Goal: Information Seeking & Learning: Learn about a topic

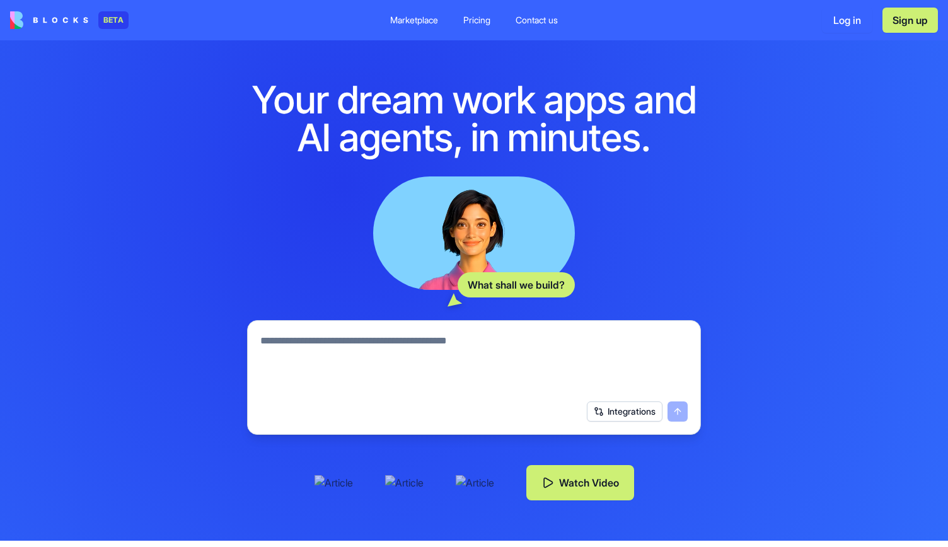
click at [296, 346] on textarea at bounding box center [473, 363] width 427 height 61
click at [422, 16] on div "Marketplace" at bounding box center [414, 20] width 48 height 13
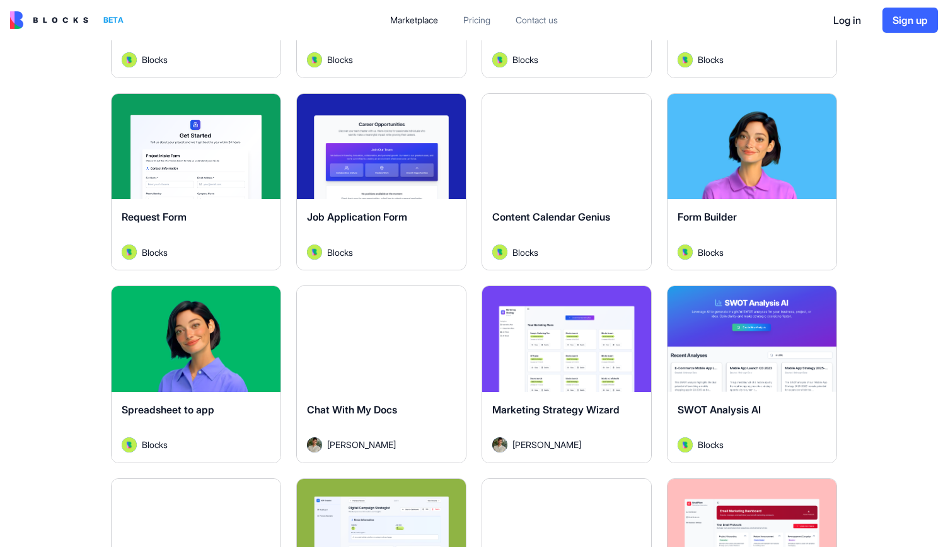
scroll to position [1576, 0]
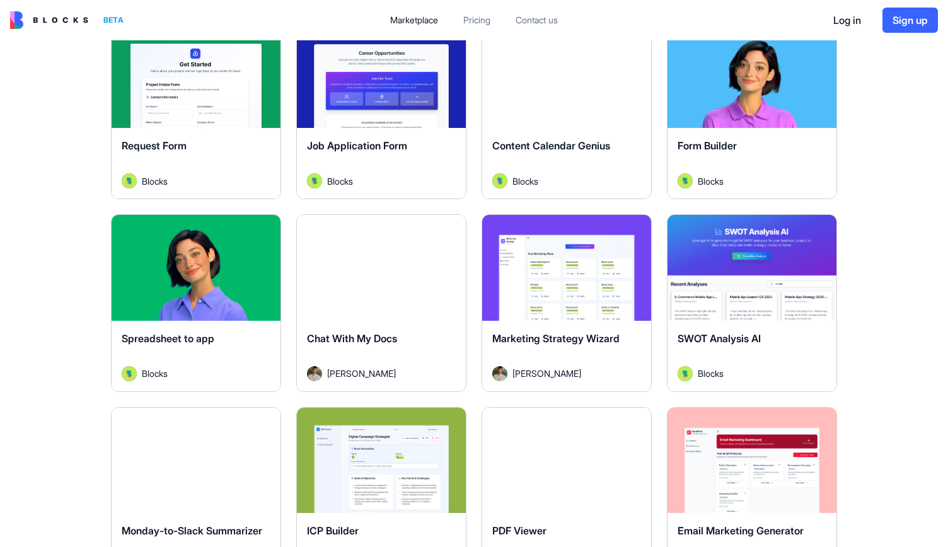
click at [538, 269] on button "Explore" at bounding box center [566, 267] width 95 height 25
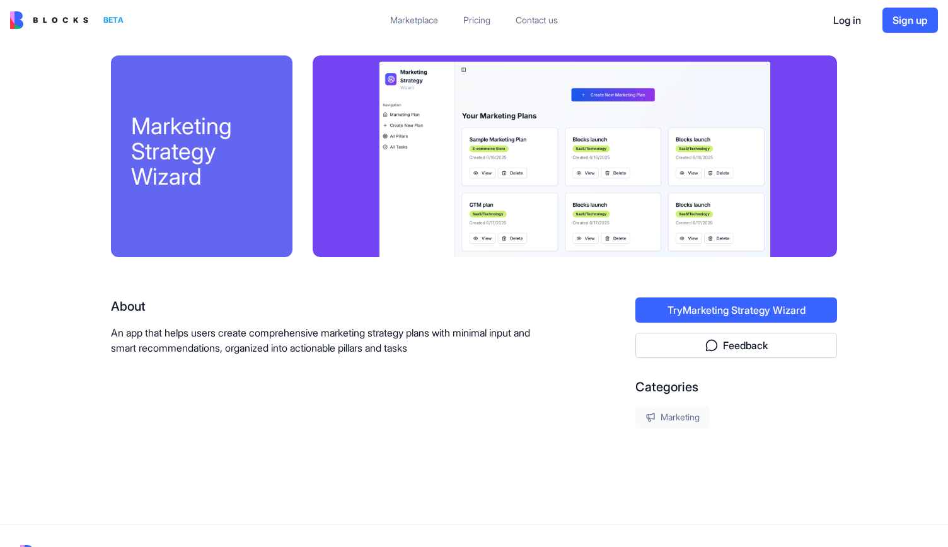
click at [726, 314] on button "Try Marketing Strategy Wizard" at bounding box center [736, 310] width 202 height 25
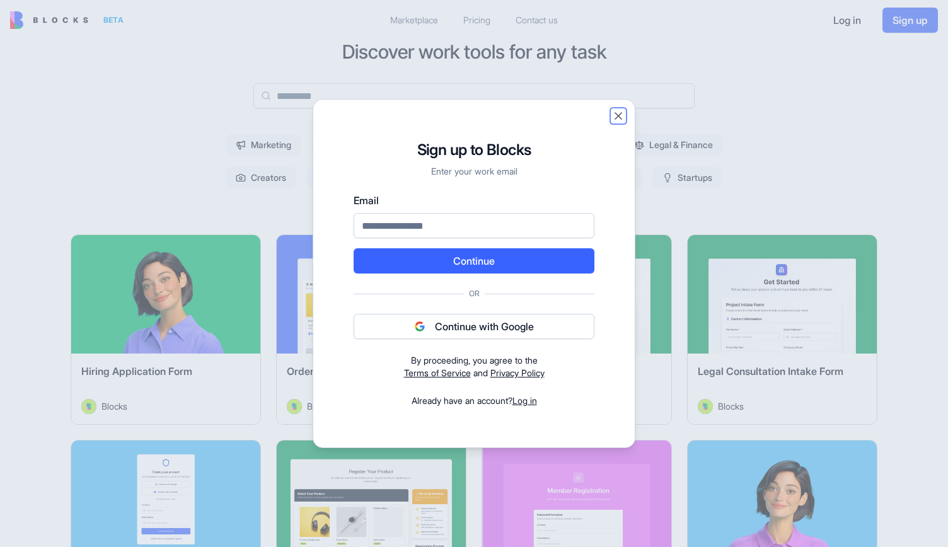
click at [620, 115] on button "Close" at bounding box center [618, 116] width 13 height 13
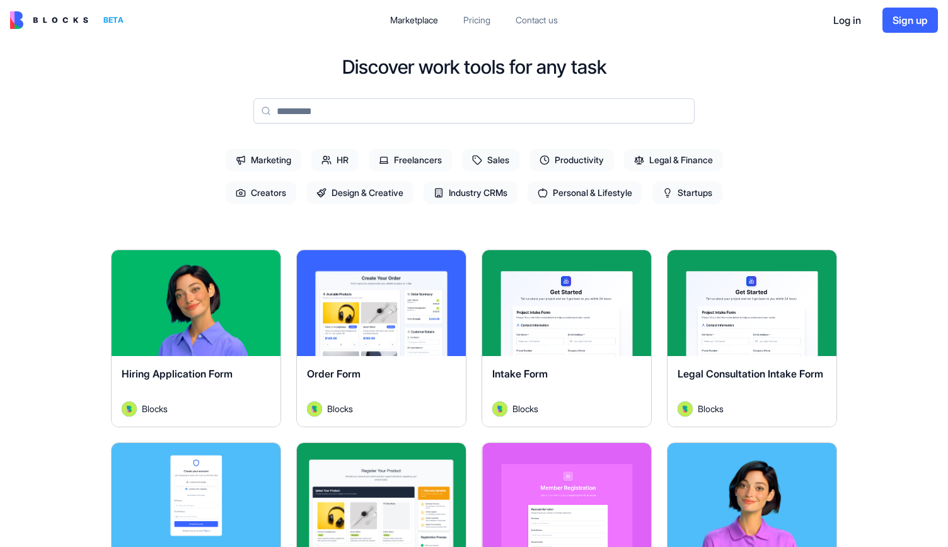
click at [577, 187] on span "Personal & Lifestyle" at bounding box center [585, 193] width 115 height 23
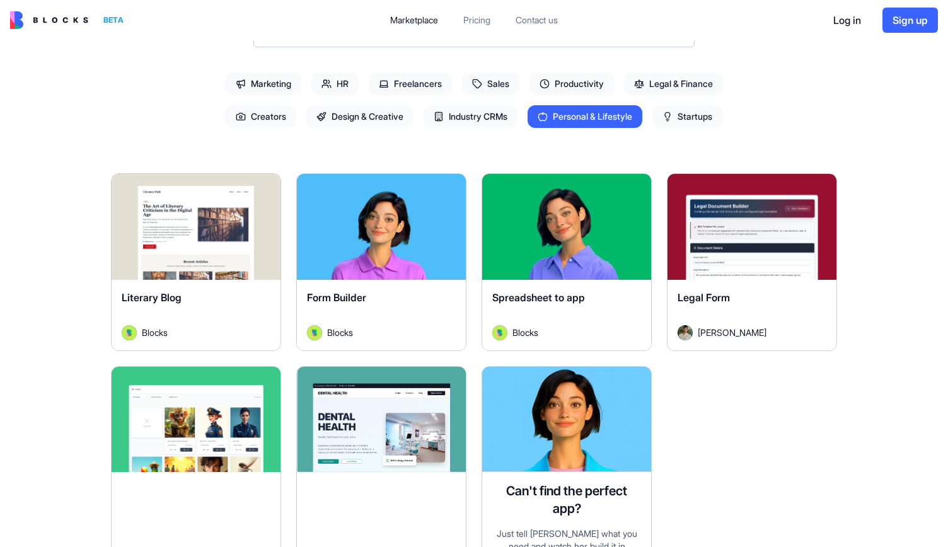
scroll to position [189, 0]
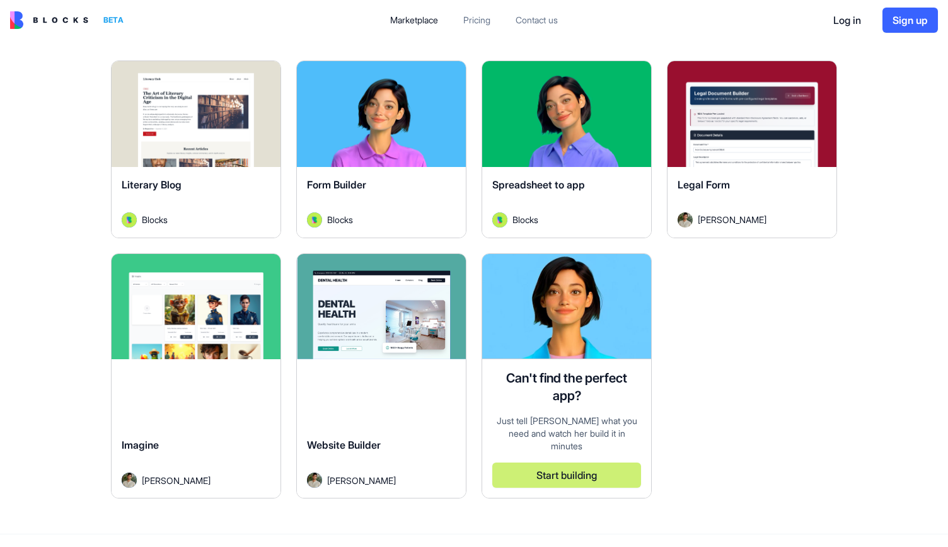
click at [193, 294] on button "Explore" at bounding box center [196, 306] width 95 height 25
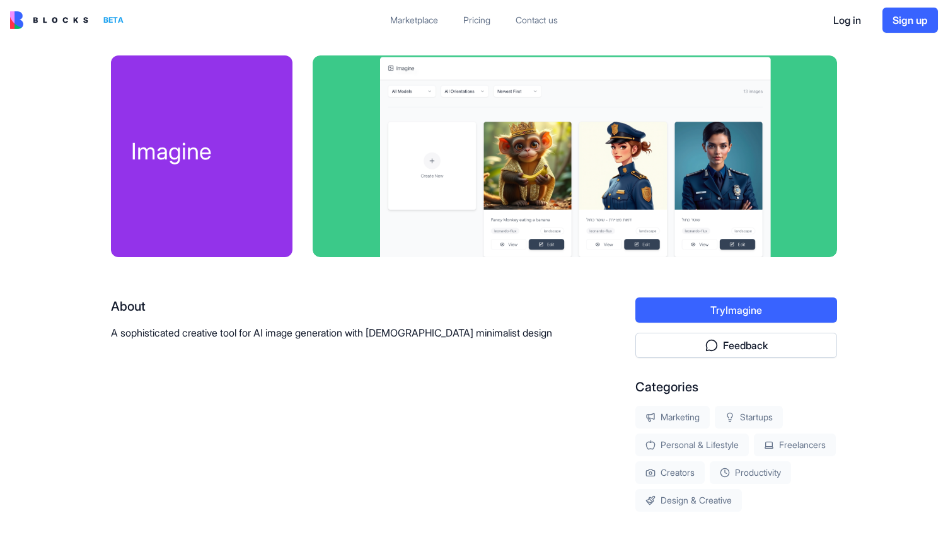
click at [482, 15] on div "Pricing" at bounding box center [476, 20] width 27 height 13
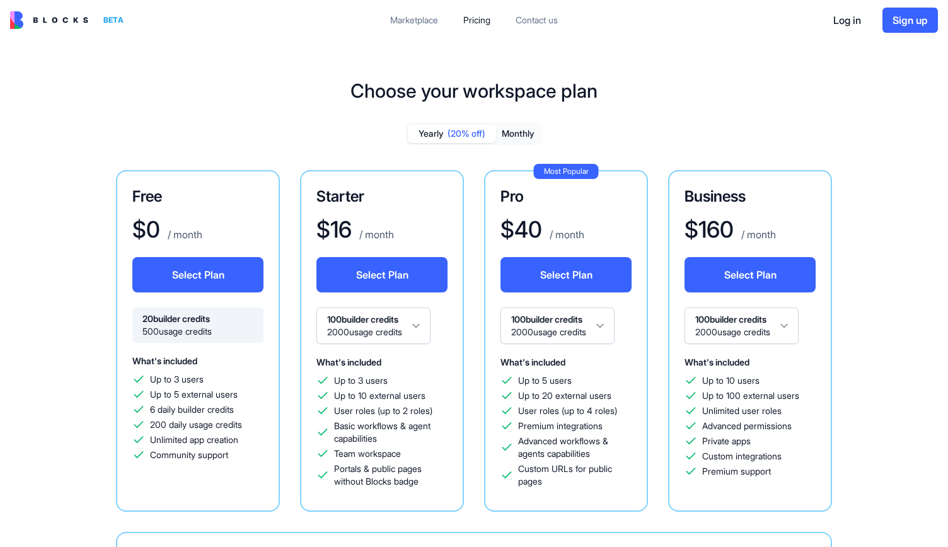
click at [512, 130] on button "Monthly" at bounding box center [518, 134] width 44 height 18
click at [437, 132] on button "Yearly (20% off)" at bounding box center [452, 134] width 88 height 18
click at [527, 132] on button "Monthly" at bounding box center [518, 134] width 44 height 18
